Goal: Information Seeking & Learning: Learn about a topic

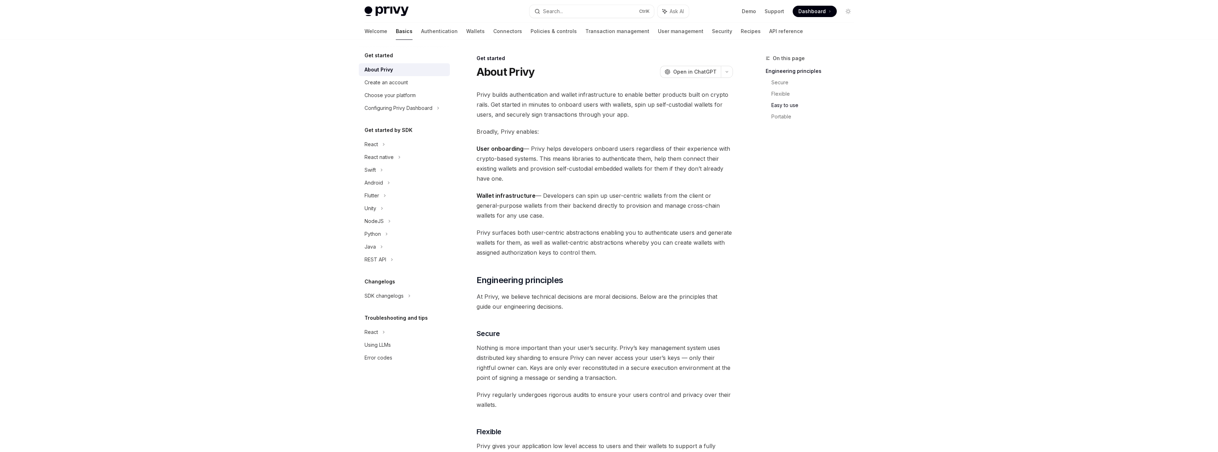
scroll to position [478, 0]
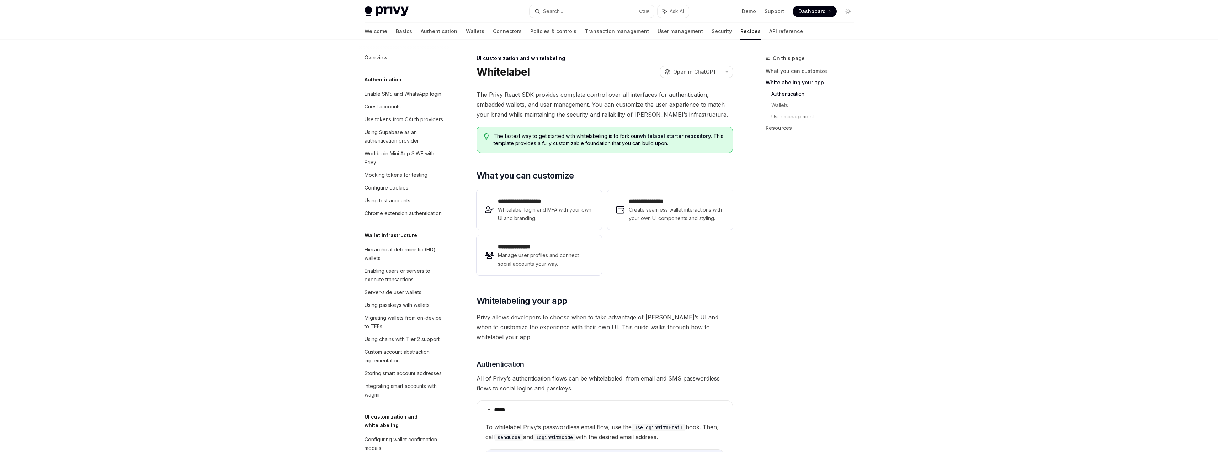
scroll to position [411, 0]
